Goal: Find specific page/section: Find specific page/section

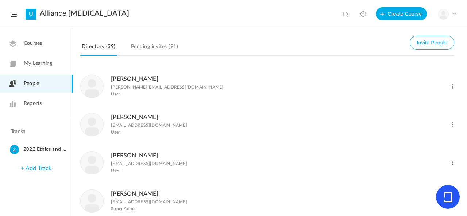
click at [39, 110] on link "Reports" at bounding box center [36, 104] width 73 height 18
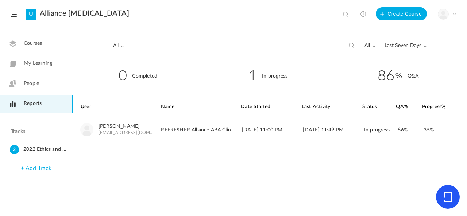
click at [401, 43] on span "Last Seven Days" at bounding box center [405, 46] width 42 height 6
click at [391, 57] on link "All Time" at bounding box center [392, 61] width 69 height 13
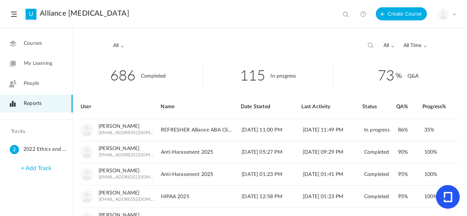
click at [369, 46] on button at bounding box center [370, 45] width 7 height 7
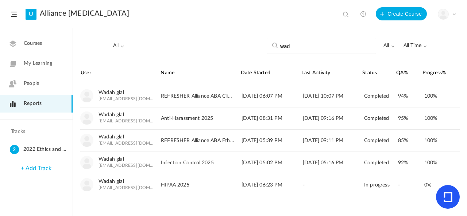
type input "wad"
